Goal: Navigation & Orientation: Understand site structure

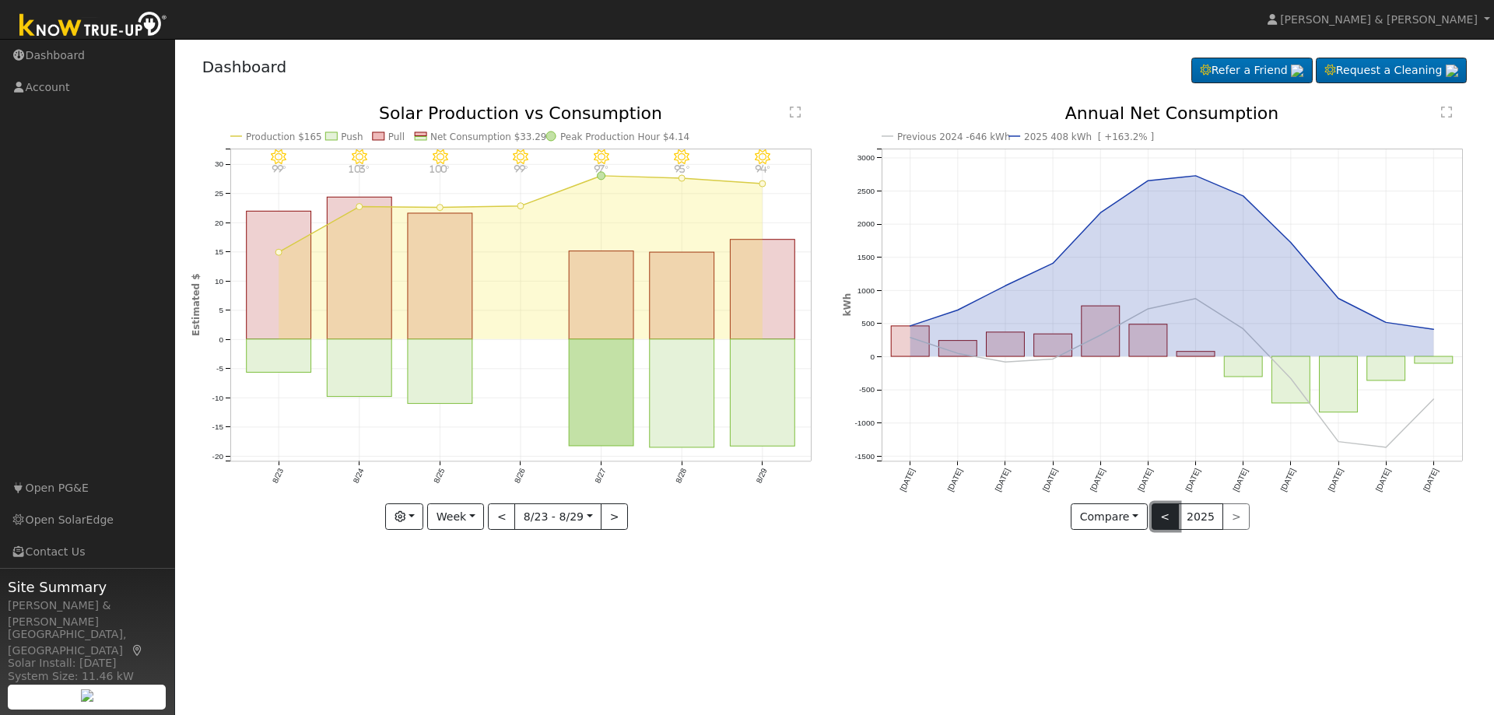
click at [1169, 511] on button "<" at bounding box center [1165, 516] width 27 height 26
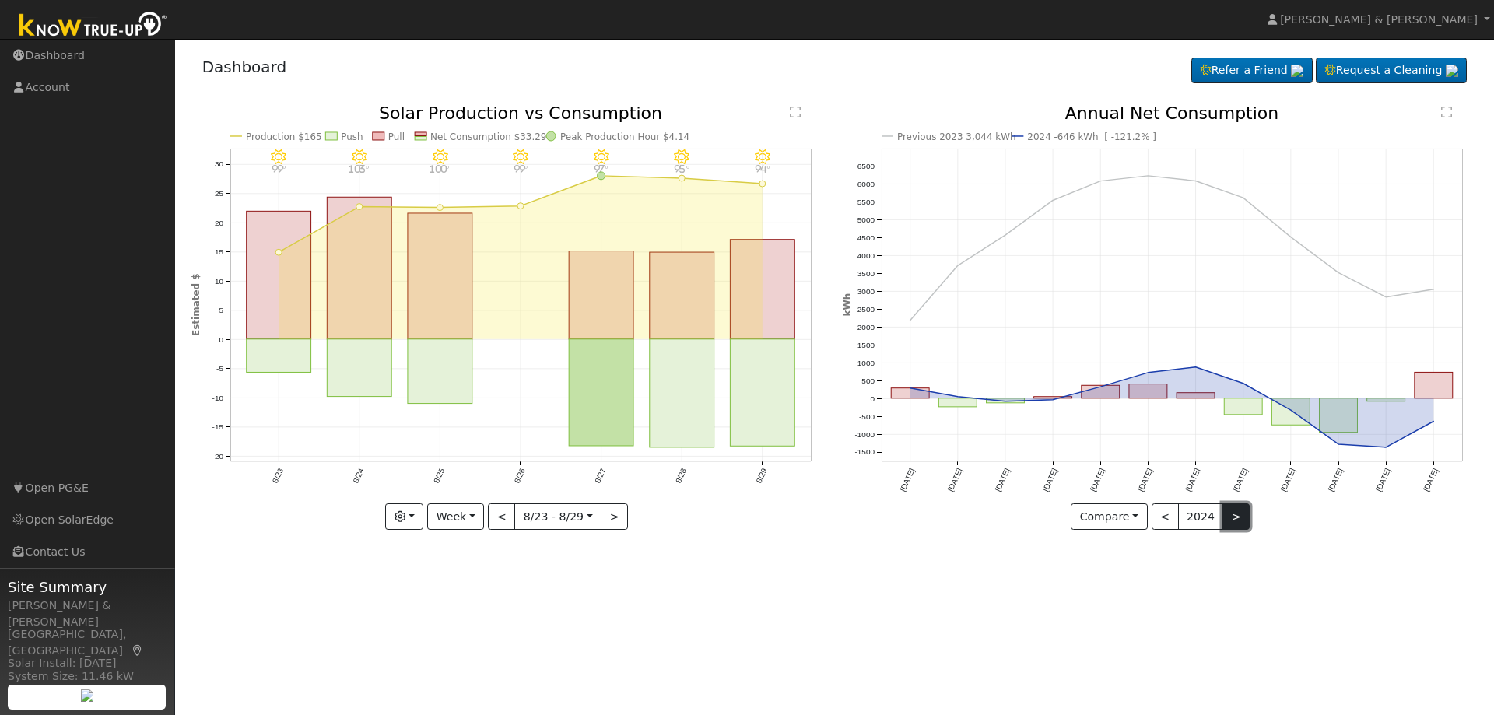
click at [1232, 522] on button ">" at bounding box center [1236, 516] width 27 height 26
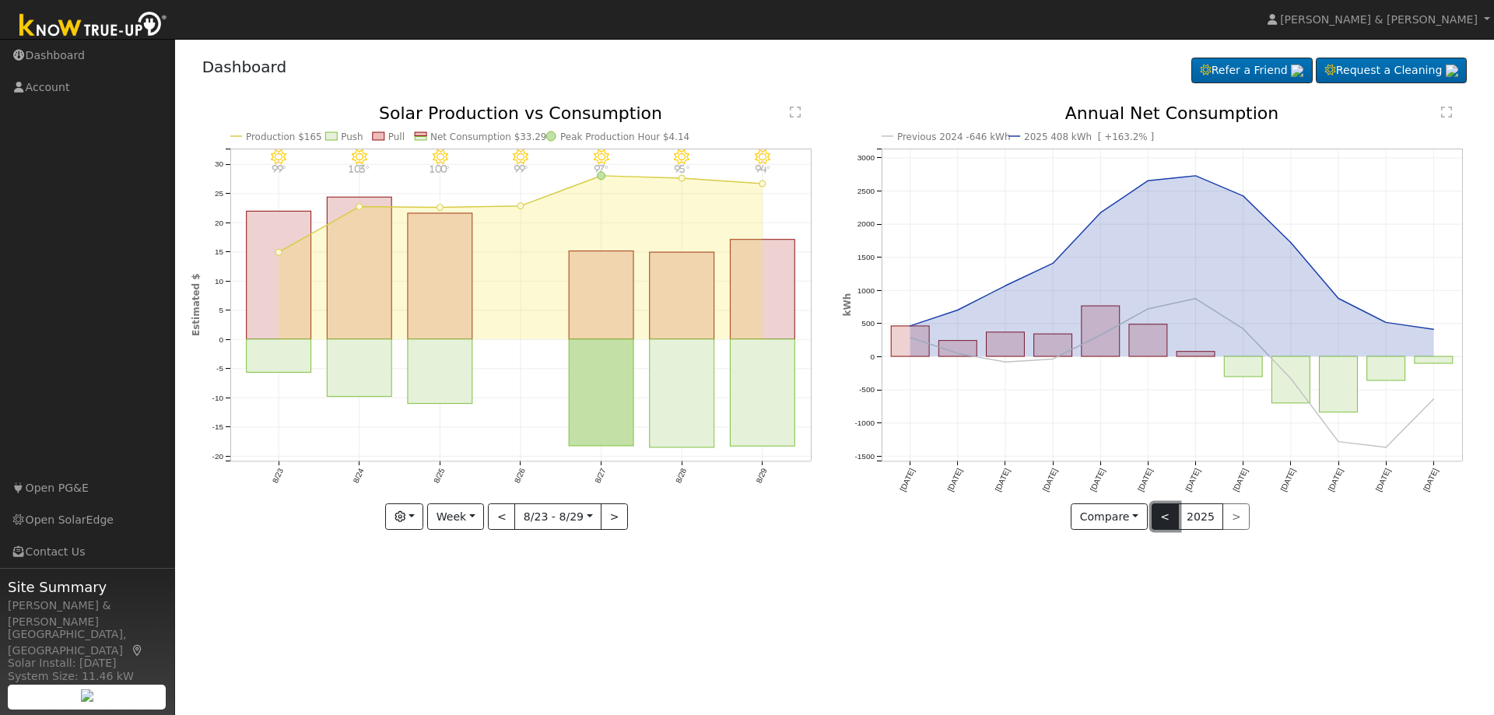
click at [1172, 512] on button "<" at bounding box center [1165, 516] width 27 height 26
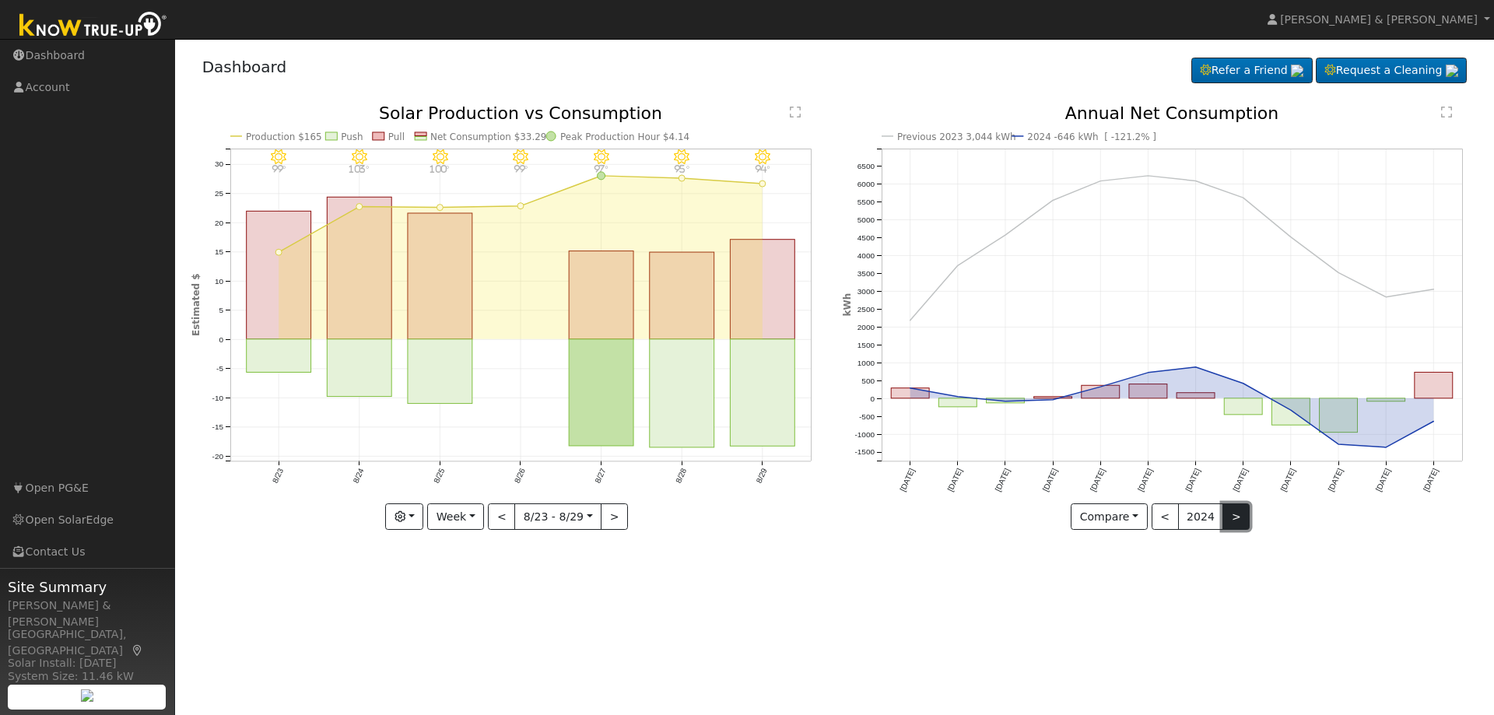
click at [1232, 521] on button ">" at bounding box center [1236, 516] width 27 height 26
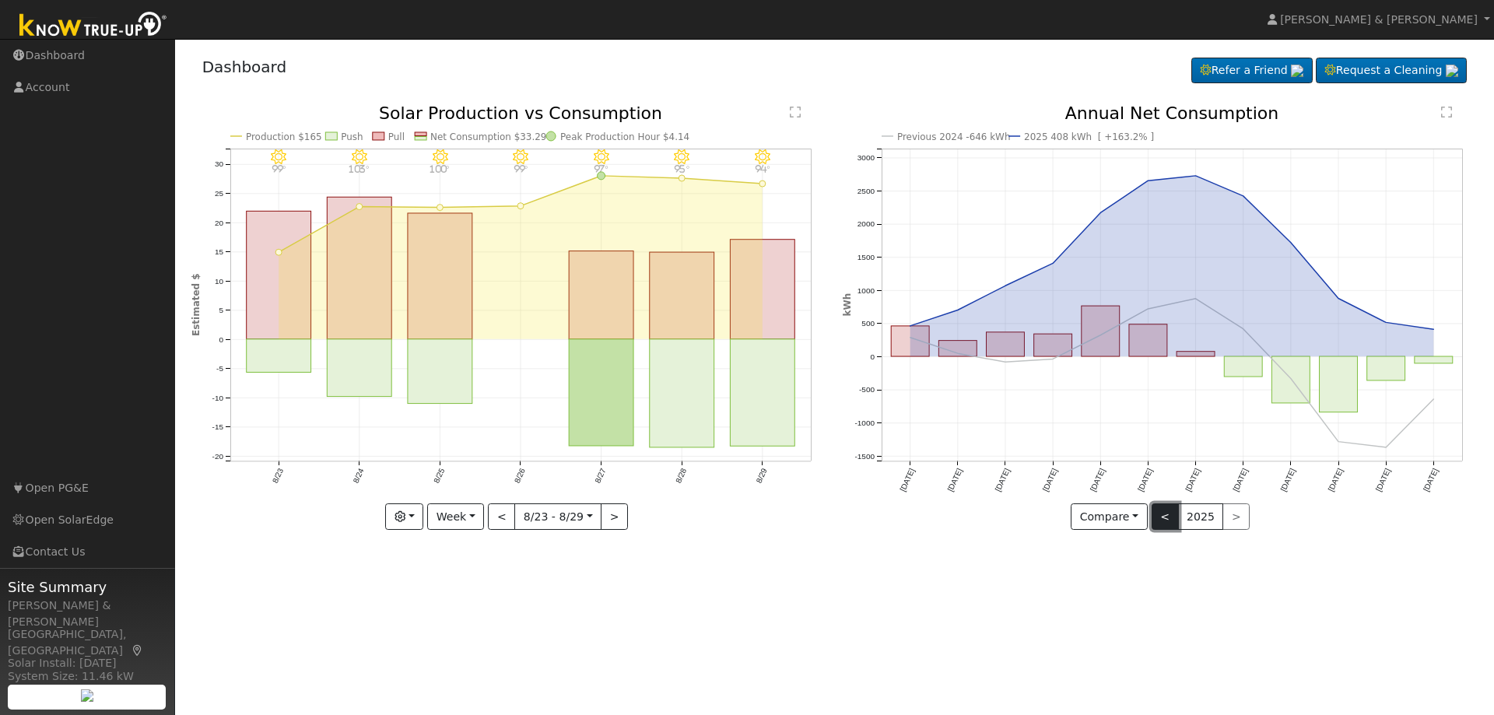
click at [1161, 513] on button "<" at bounding box center [1165, 516] width 27 height 26
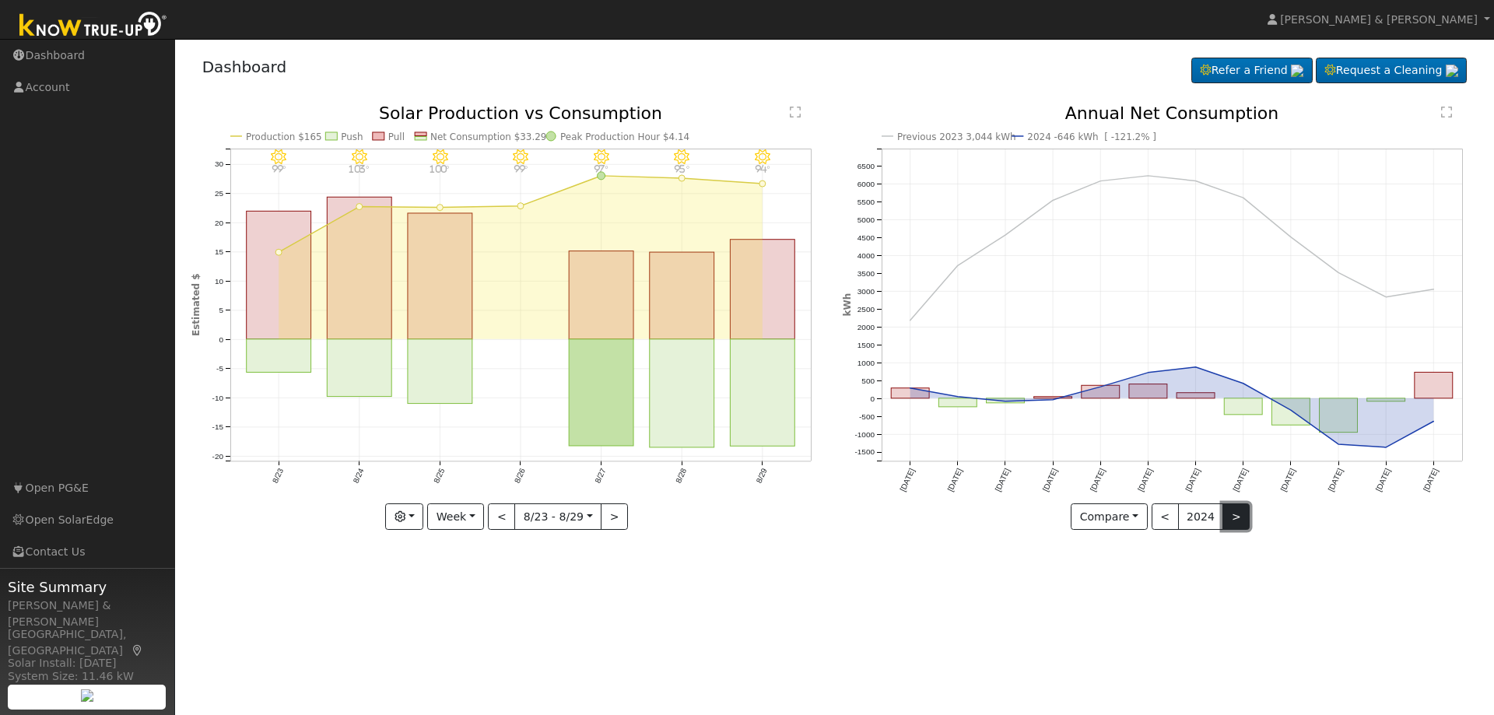
click at [1231, 512] on button ">" at bounding box center [1236, 516] width 27 height 26
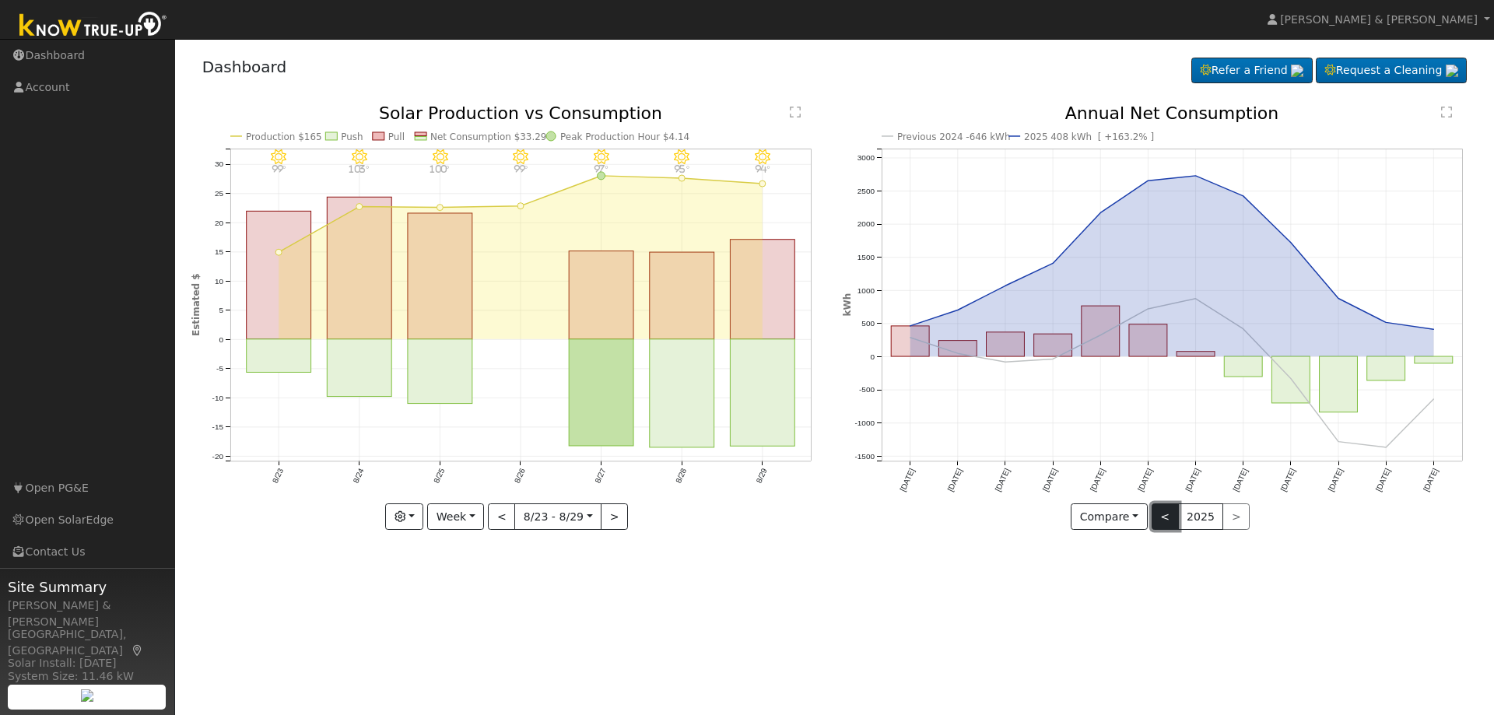
click at [1165, 514] on button "<" at bounding box center [1165, 516] width 27 height 26
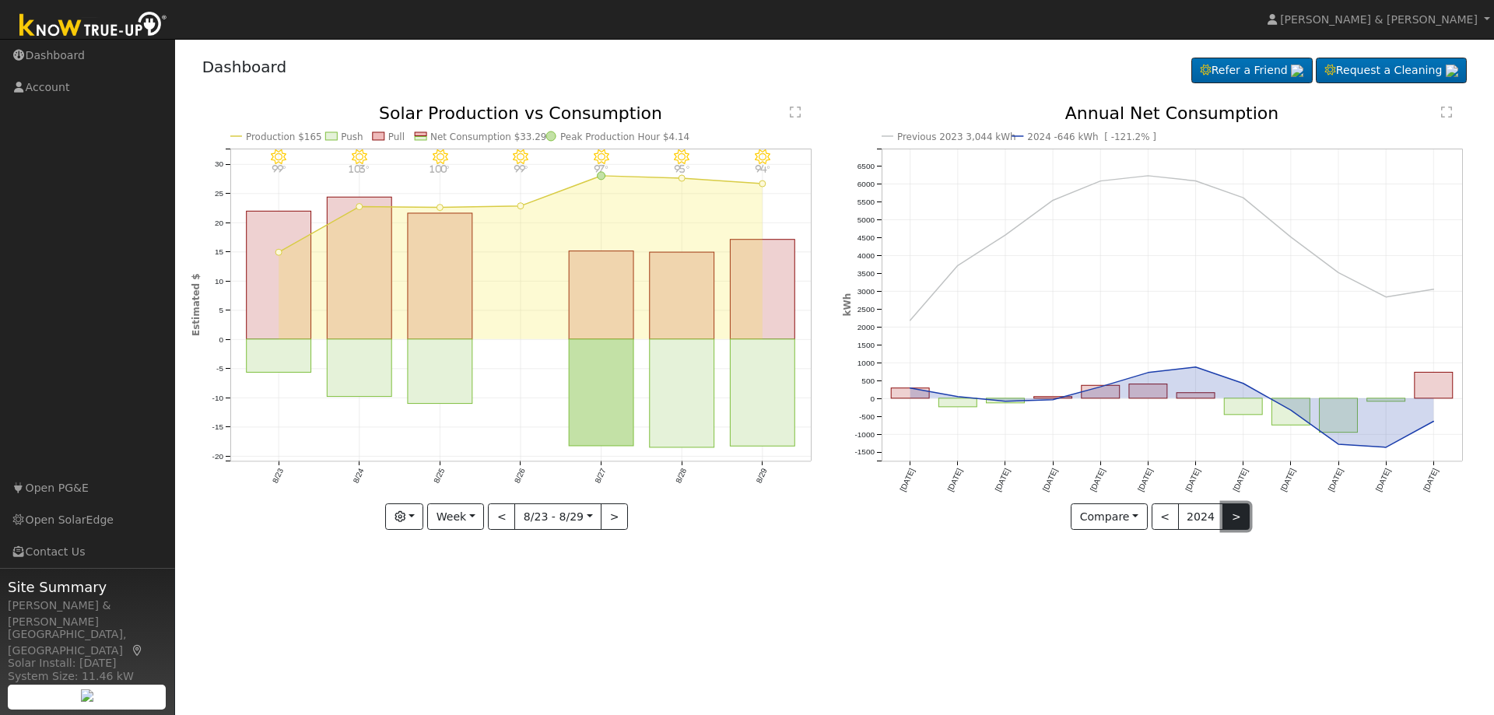
click at [1237, 516] on button ">" at bounding box center [1236, 516] width 27 height 26
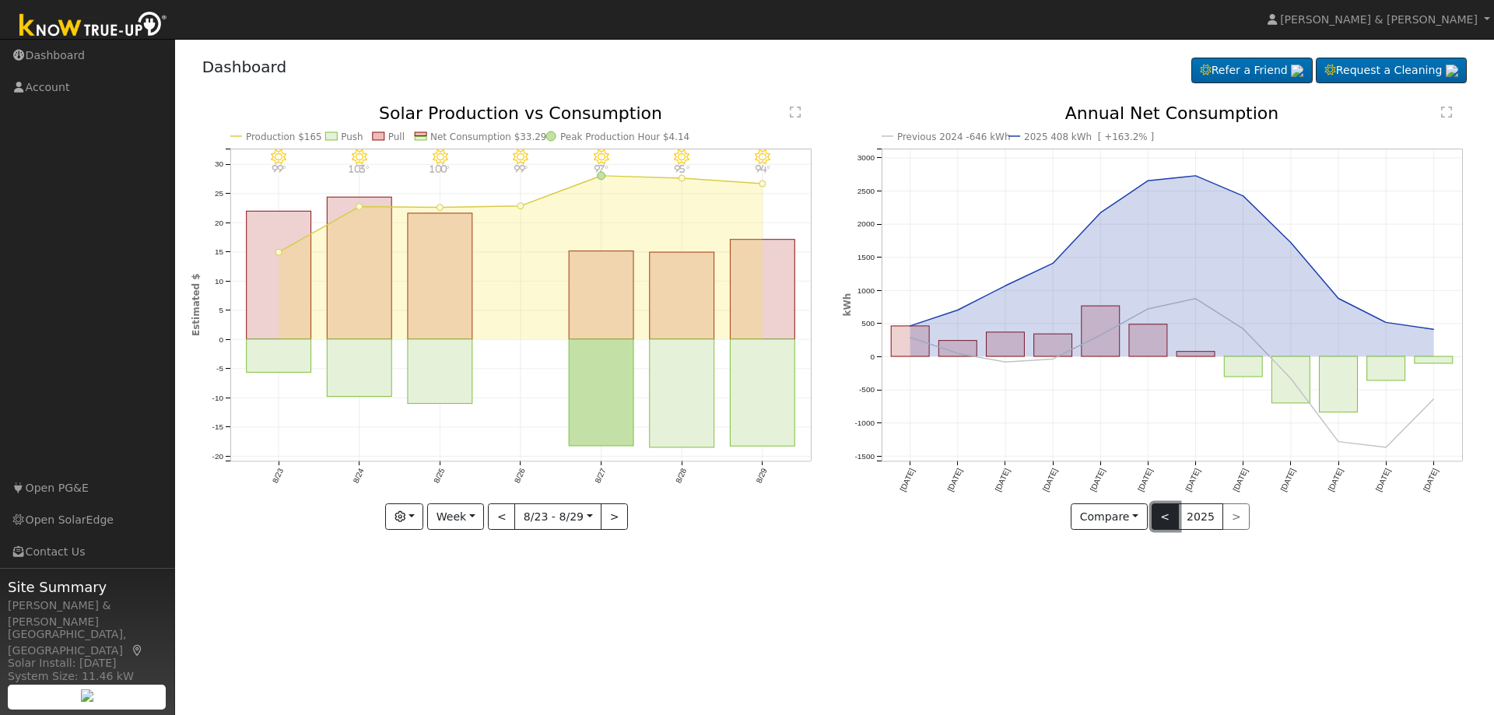
click at [1168, 516] on button "<" at bounding box center [1165, 516] width 27 height 26
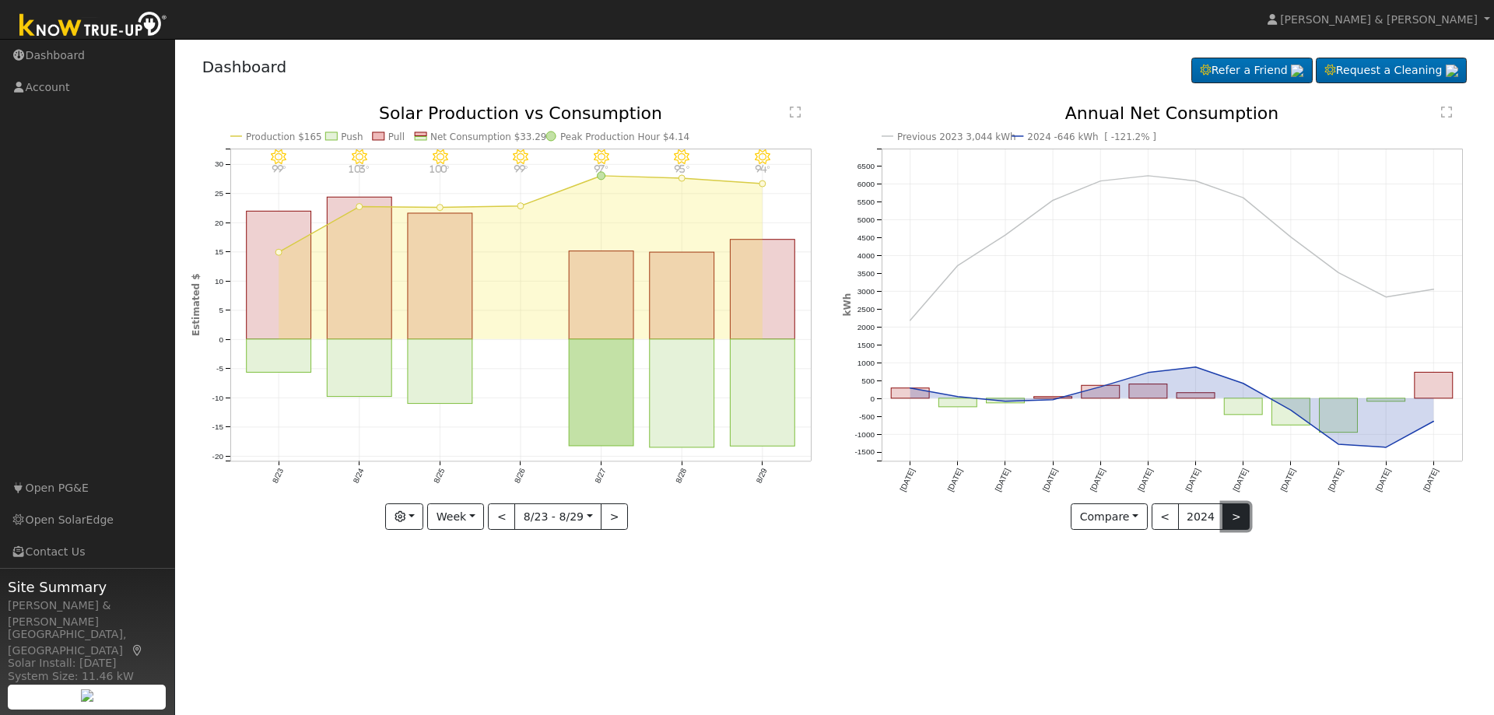
click at [1233, 514] on button ">" at bounding box center [1236, 516] width 27 height 26
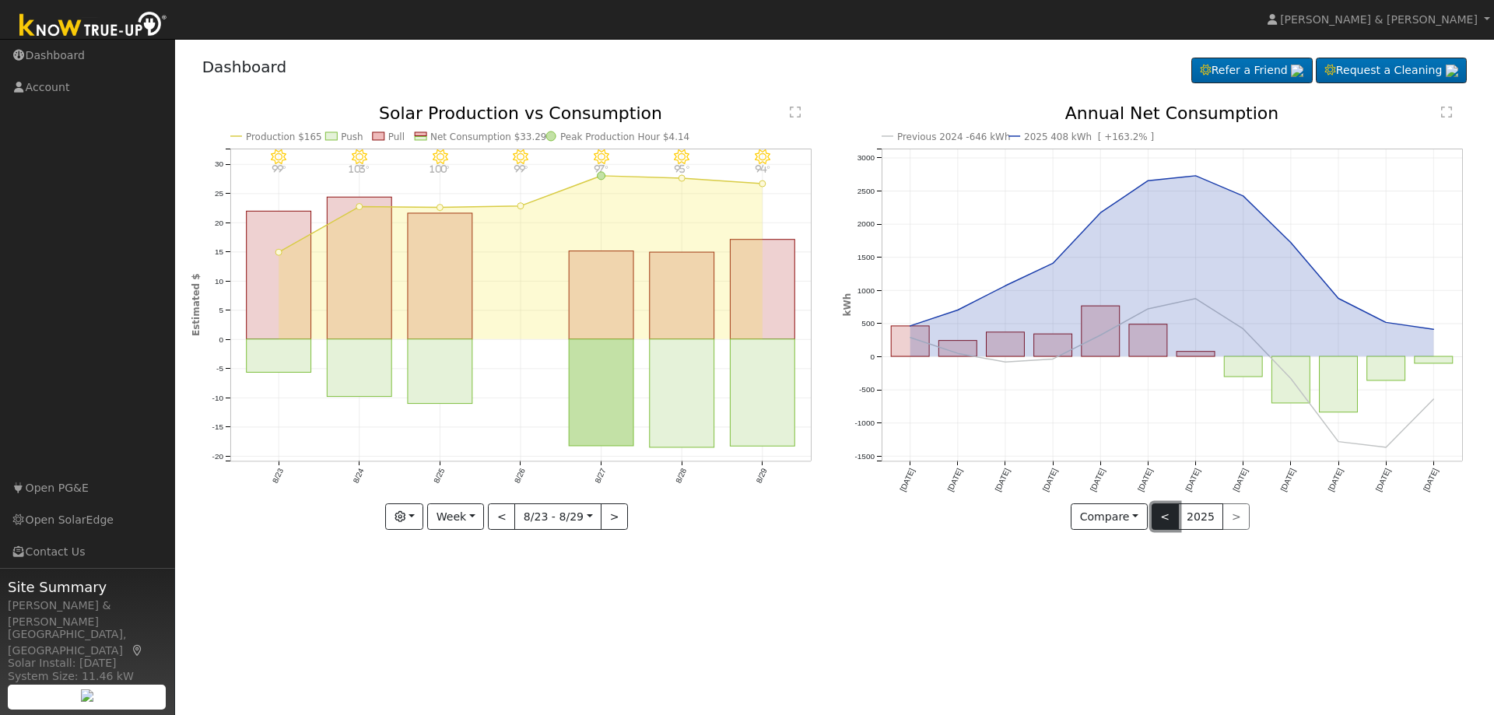
click at [1165, 514] on button "<" at bounding box center [1165, 516] width 27 height 26
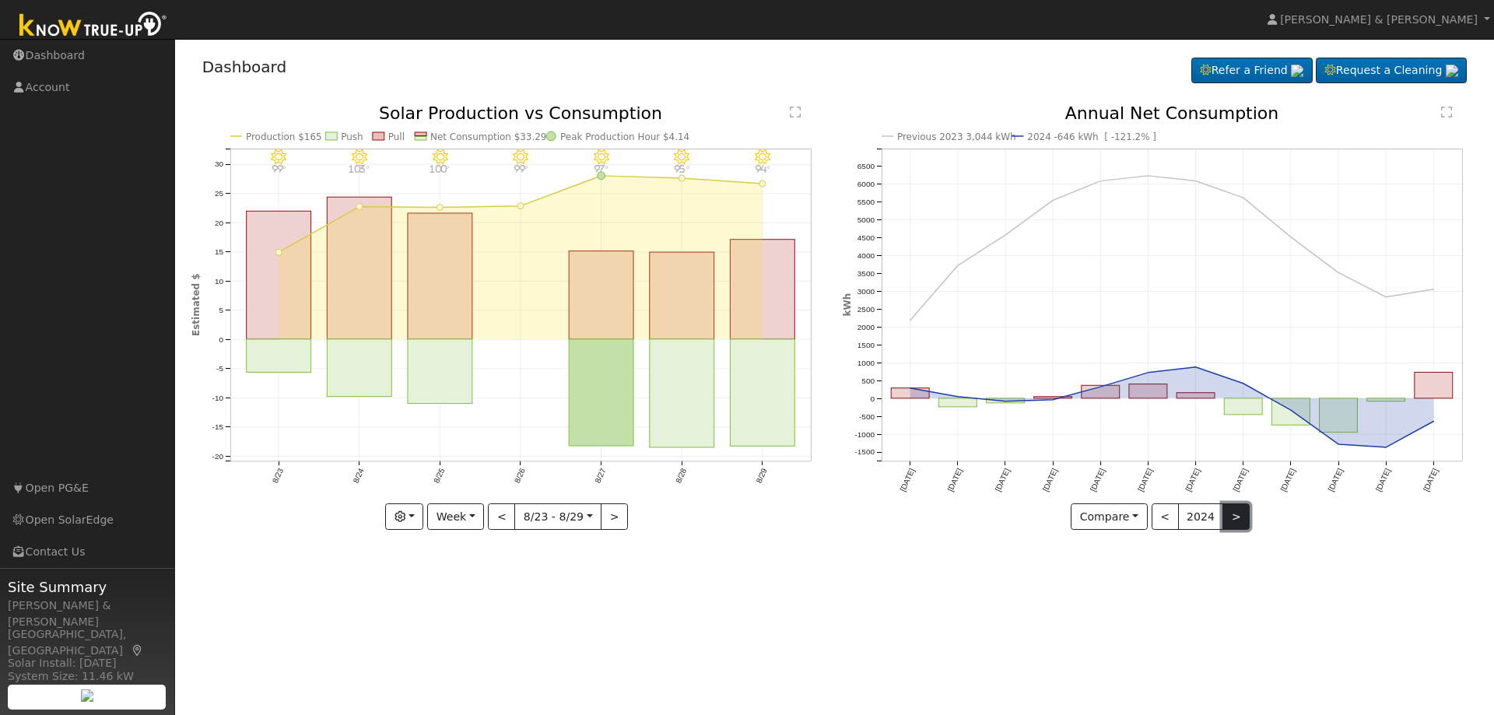
click at [1240, 514] on button ">" at bounding box center [1236, 516] width 27 height 26
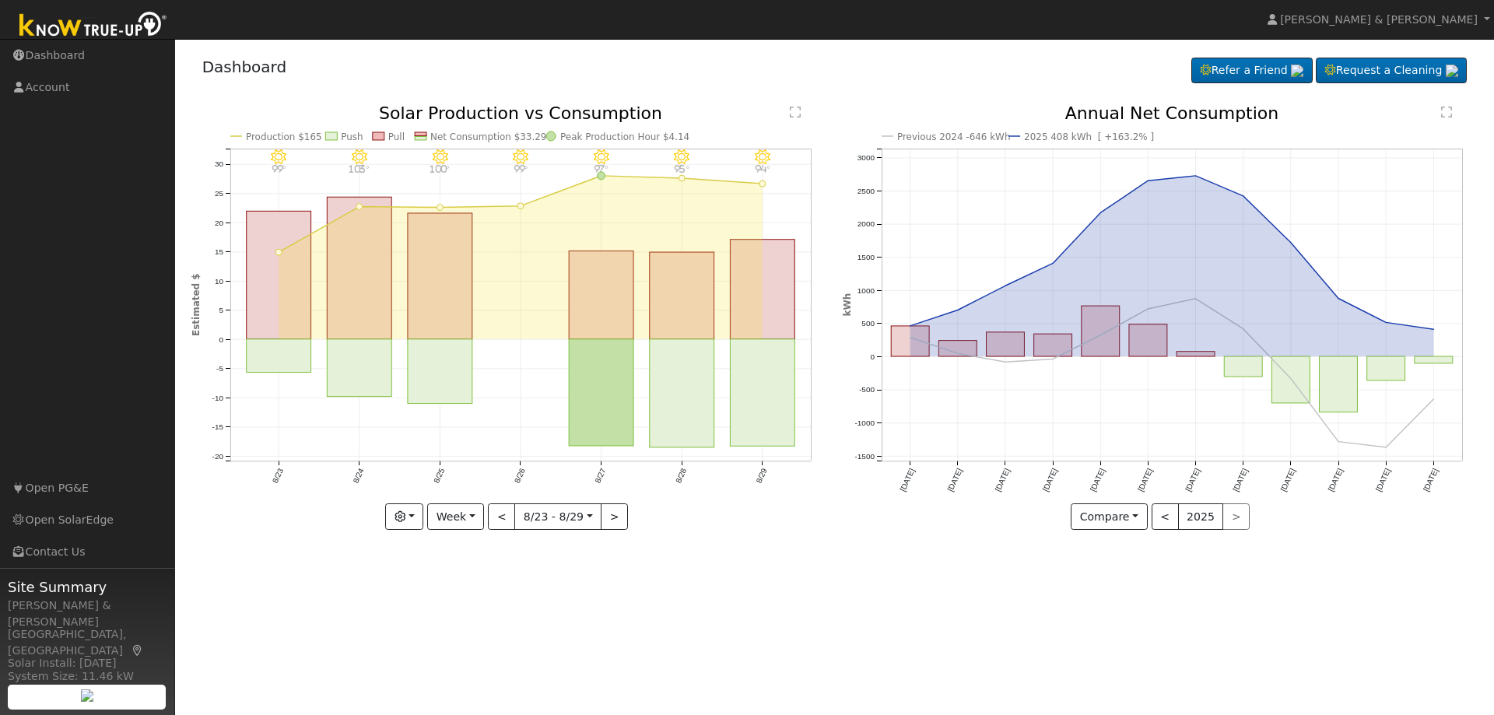
click at [880, 568] on div "User Profile First name Last name Email Email Notifications No Emails No Emails…" at bounding box center [834, 377] width 1319 height 676
click at [735, 557] on div "User Profile First name Last name Email Email Notifications No Emails No Emails…" at bounding box center [834, 377] width 1319 height 676
